Goal: Find specific page/section: Find specific page/section

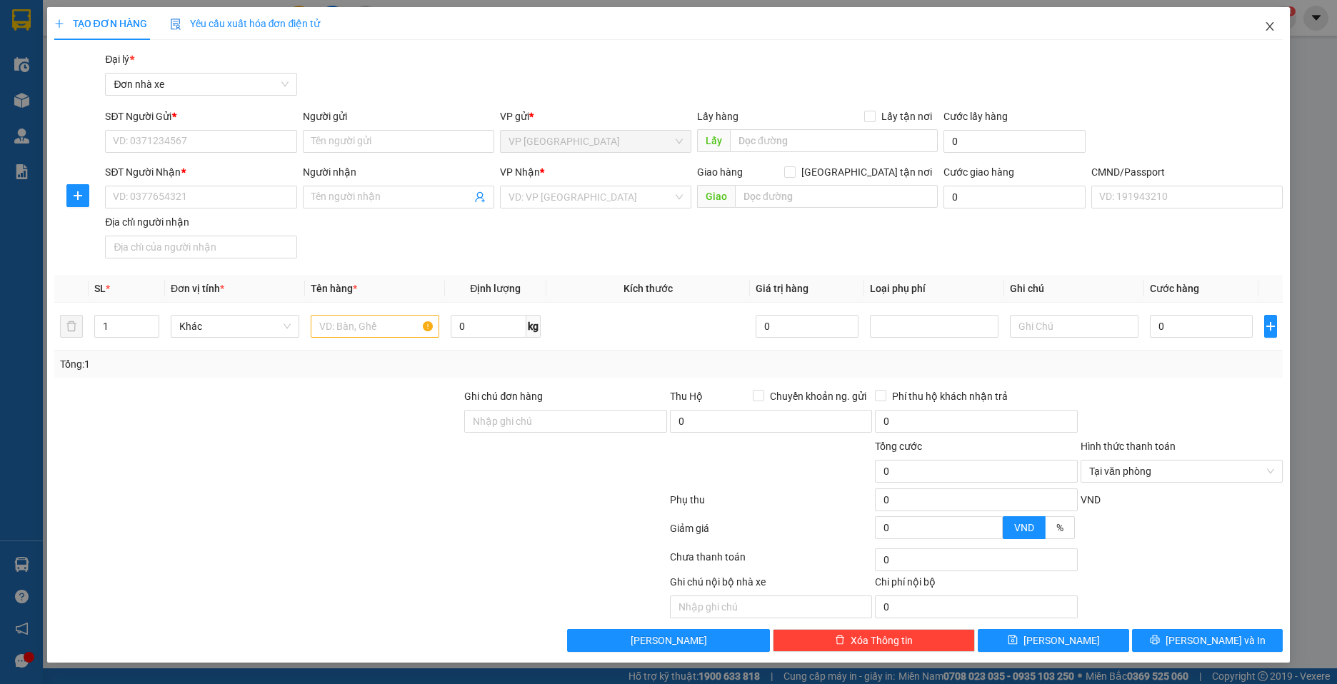
click at [1275, 33] on span "Close" at bounding box center [1270, 27] width 40 height 40
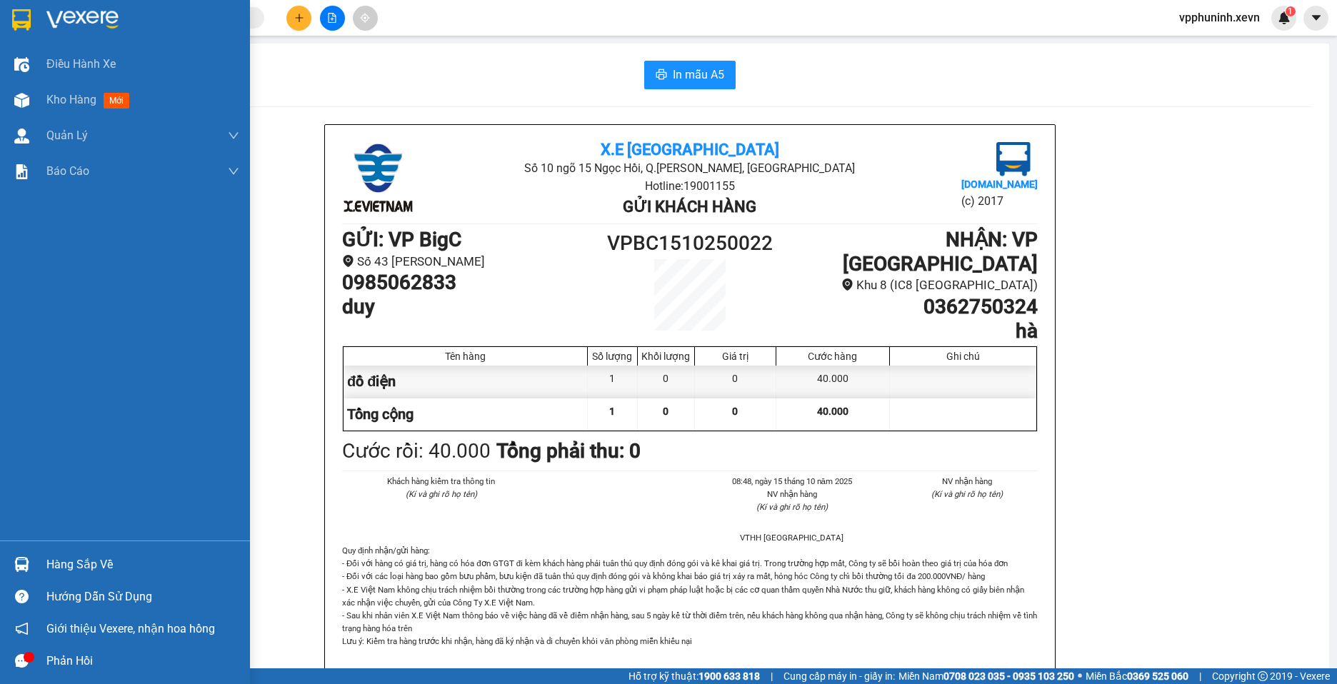
click at [34, 574] on div at bounding box center [21, 564] width 25 height 25
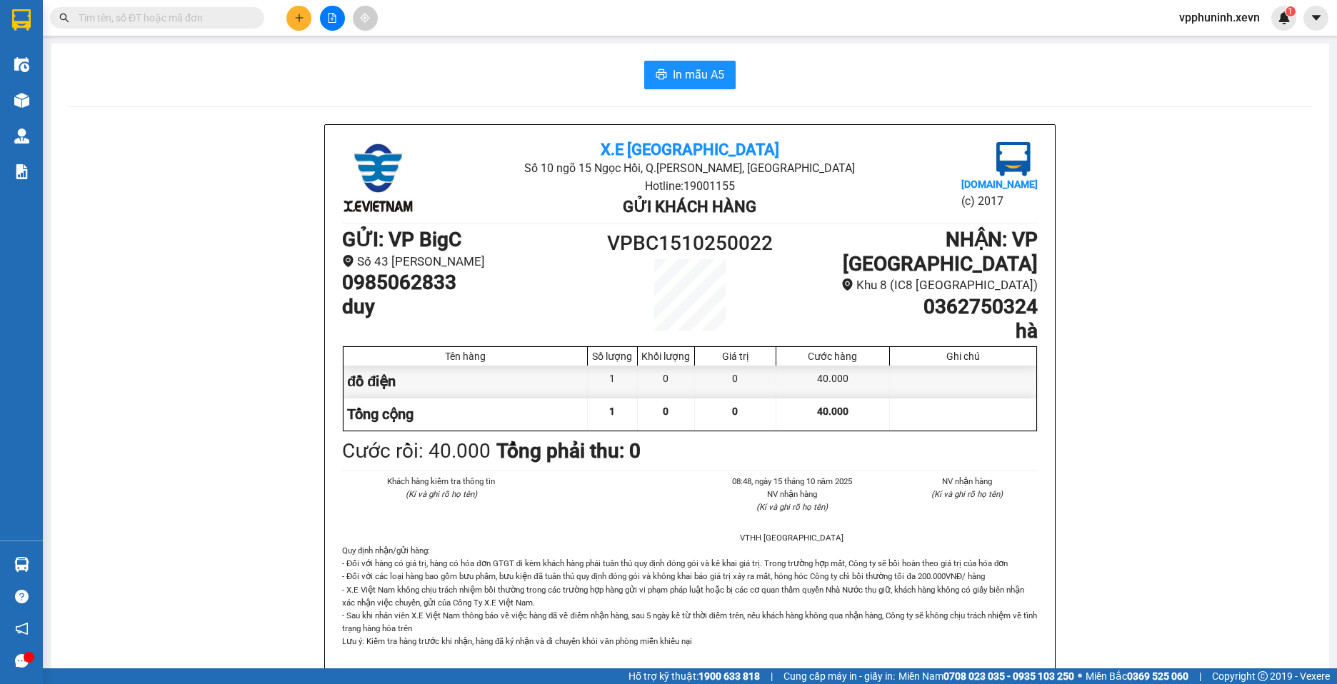
click at [245, 364] on section "Kết quả tìm kiếm ( 0 ) Bộ lọc No Data vpphuninh.xevn 1 Điều hành xe Kho hàng mớ…" at bounding box center [668, 342] width 1337 height 684
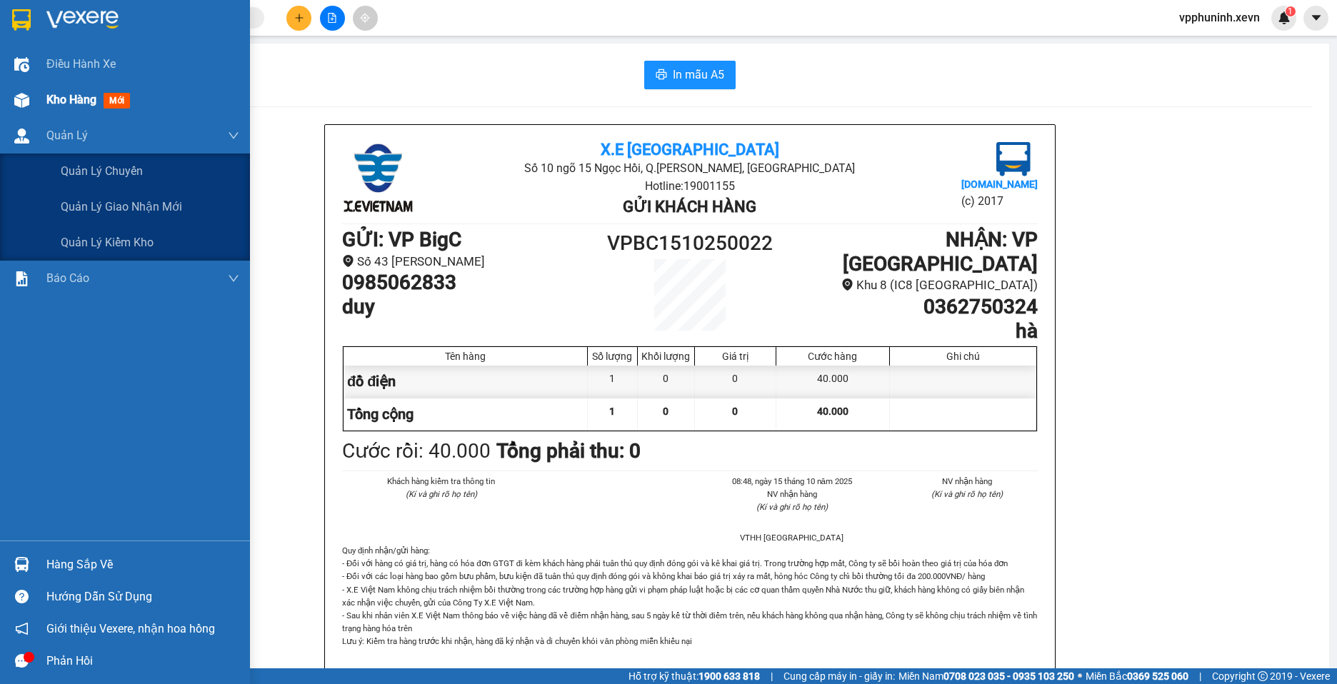
click at [24, 99] on img at bounding box center [21, 100] width 15 height 15
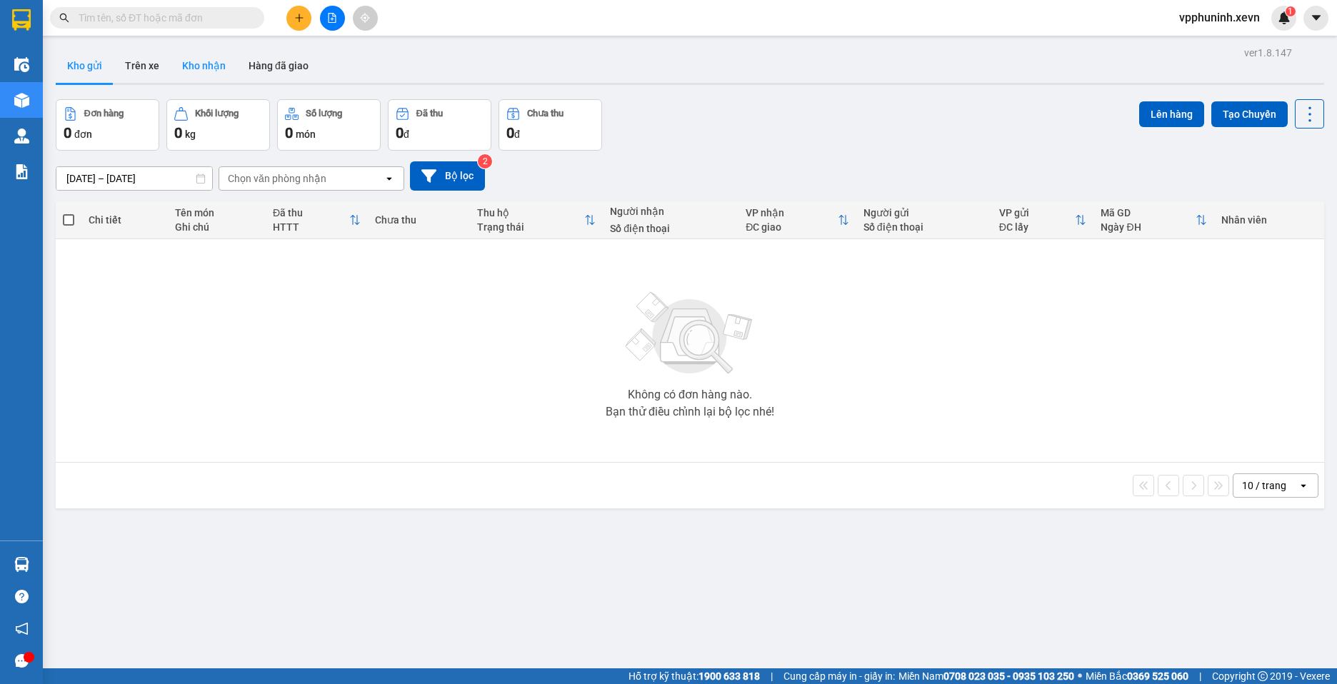
click at [190, 58] on button "Kho nhận" at bounding box center [204, 66] width 66 height 34
